Goal: Navigation & Orientation: Find specific page/section

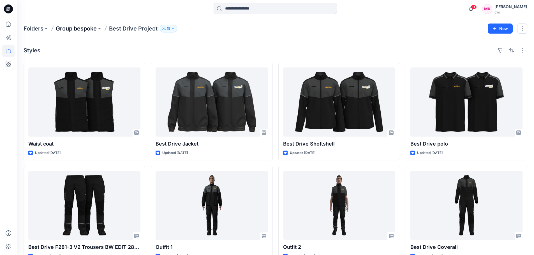
click at [88, 28] on p "Group bespoke" at bounding box center [76, 29] width 41 height 8
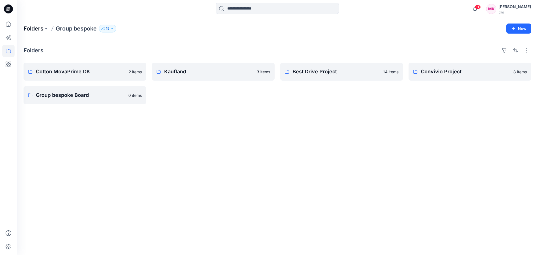
click at [33, 28] on p "Folders" at bounding box center [34, 29] width 20 height 8
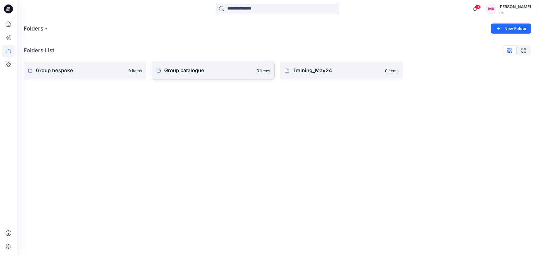
click at [173, 69] on p "Group catalogue" at bounding box center [208, 71] width 89 height 8
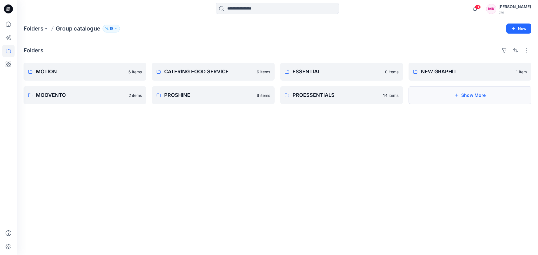
click at [456, 92] on button "Show More" at bounding box center [470, 95] width 123 height 18
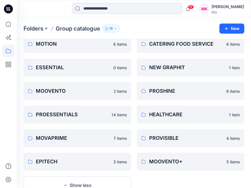
scroll to position [28, 0]
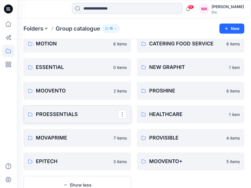
click at [67, 113] on p "PROESSENTIALS" at bounding box center [77, 114] width 82 height 8
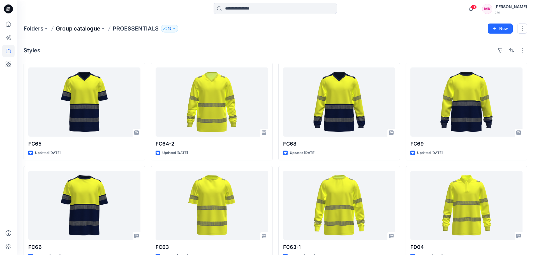
click at [96, 31] on p "Group catalogue" at bounding box center [78, 29] width 45 height 8
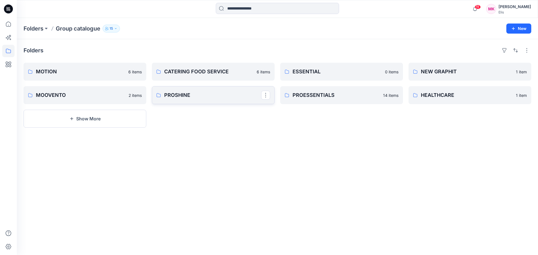
click at [184, 97] on p "PROSHINE" at bounding box center [212, 95] width 97 height 8
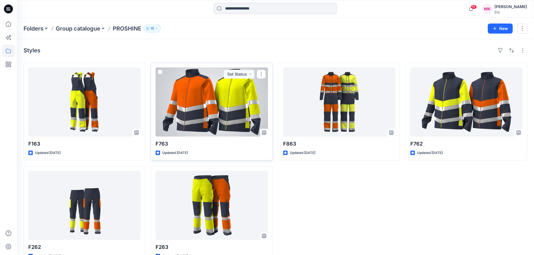
click at [211, 81] on div at bounding box center [212, 102] width 112 height 69
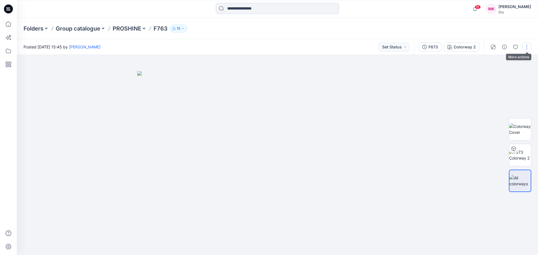
click at [527, 48] on button "button" at bounding box center [526, 47] width 9 height 9
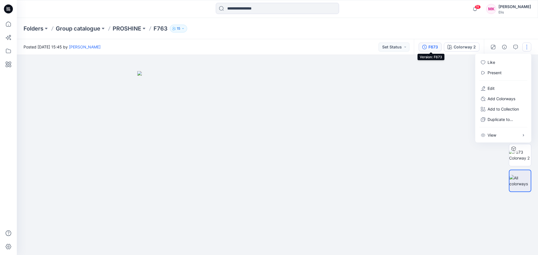
click at [431, 47] on div "F673" at bounding box center [433, 47] width 10 height 6
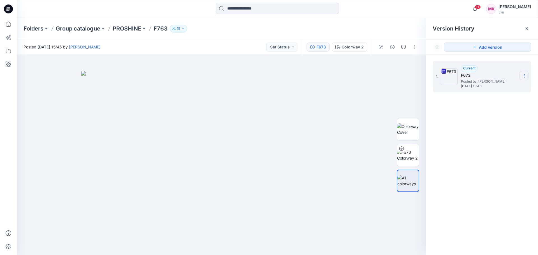
click at [523, 75] on icon at bounding box center [524, 76] width 4 height 4
click at [502, 88] on span "Download Source BW File" at bounding box center [495, 86] width 47 height 7
click at [409, 155] on img at bounding box center [408, 155] width 22 height 12
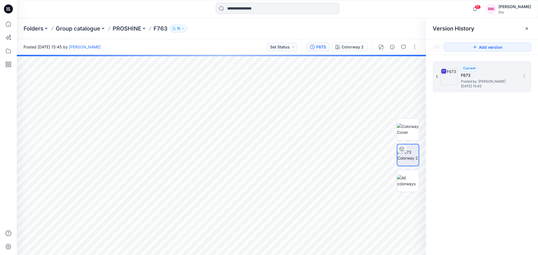
click at [438, 121] on div "1. Current F673 Posted by: [PERSON_NAME] [DATE] 15:45" at bounding box center [482, 159] width 112 height 208
click at [409, 131] on img at bounding box center [408, 130] width 22 height 12
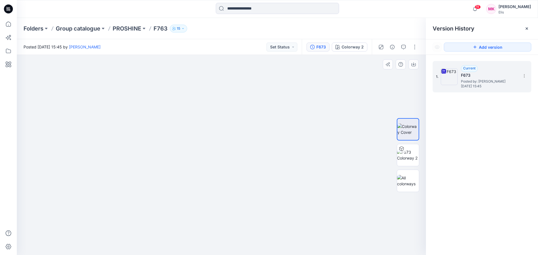
drag, startPoint x: 183, startPoint y: 179, endPoint x: 219, endPoint y: 110, distance: 77.8
click at [219, 110] on img at bounding box center [221, 122] width 227 height 268
drag, startPoint x: 221, startPoint y: 193, endPoint x: 220, endPoint y: 168, distance: 25.2
click at [219, 170] on img at bounding box center [221, 122] width 227 height 268
click at [137, 29] on p "PROSHINE" at bounding box center [127, 29] width 29 height 8
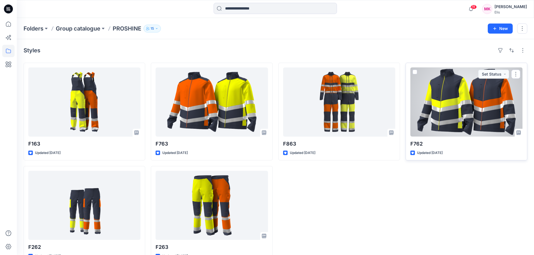
click at [440, 95] on div at bounding box center [466, 102] width 112 height 69
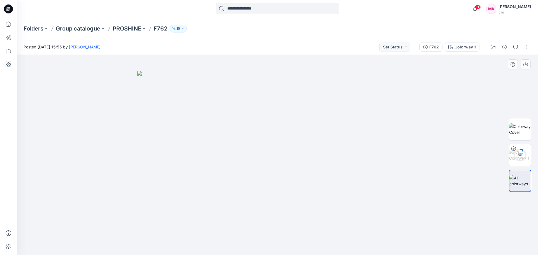
drag, startPoint x: 231, startPoint y: 160, endPoint x: 233, endPoint y: 171, distance: 10.5
click at [233, 171] on img at bounding box center [277, 163] width 280 height 184
click at [516, 127] on img at bounding box center [520, 130] width 22 height 12
click at [128, 25] on p "PROSHINE" at bounding box center [127, 29] width 29 height 8
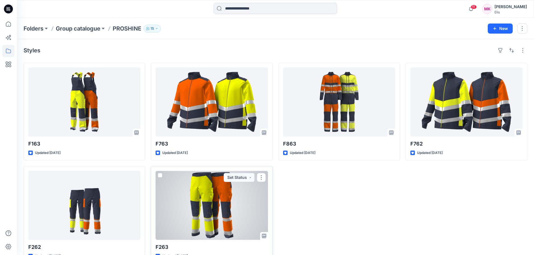
click at [205, 192] on div at bounding box center [212, 205] width 112 height 69
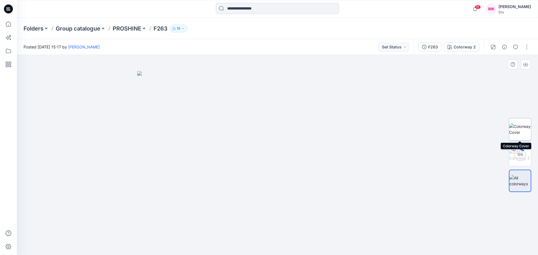
click at [523, 128] on img at bounding box center [520, 130] width 22 height 12
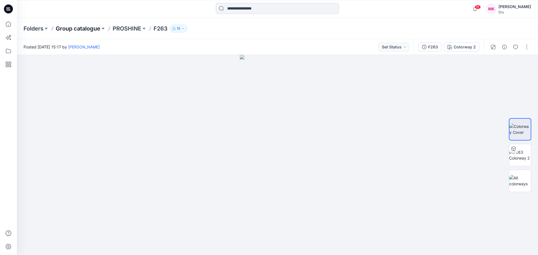
click at [79, 28] on p "Group catalogue" at bounding box center [78, 29] width 45 height 8
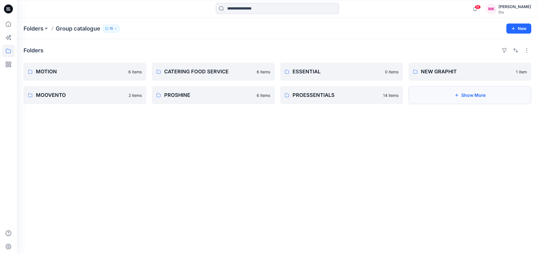
click at [444, 95] on button "Show More" at bounding box center [470, 95] width 123 height 18
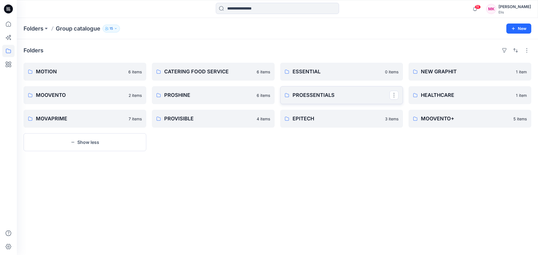
click at [329, 93] on p "PROESSENTIALS" at bounding box center [341, 95] width 97 height 8
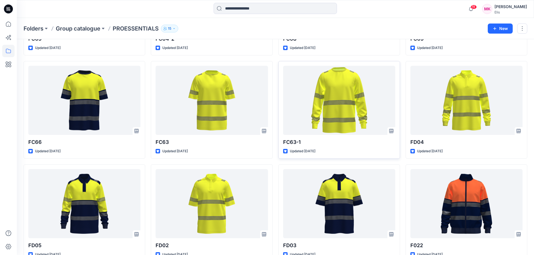
scroll to position [112, 0]
